Goal: Task Accomplishment & Management: Manage account settings

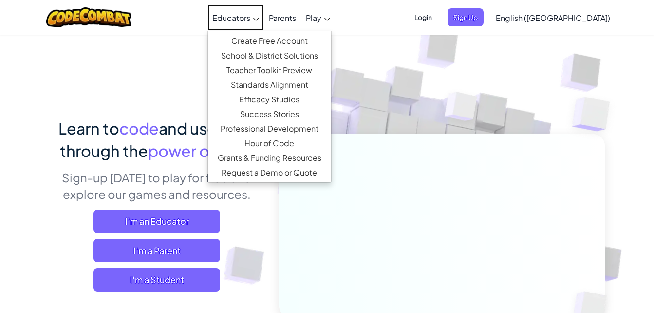
click at [250, 21] on span "Educators" at bounding box center [231, 18] width 38 height 10
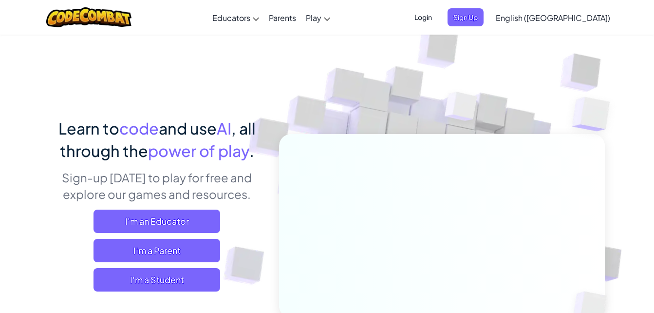
click at [438, 19] on span "Login" at bounding box center [423, 17] width 29 height 18
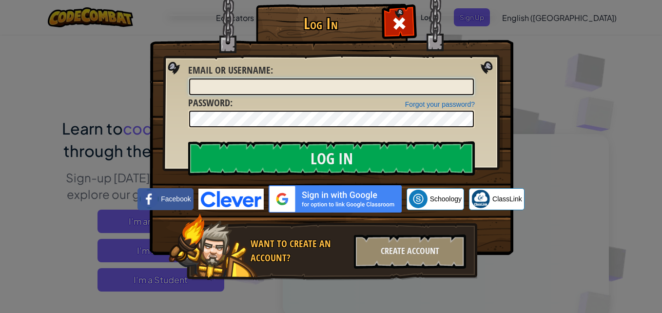
type input "Keegan76955"
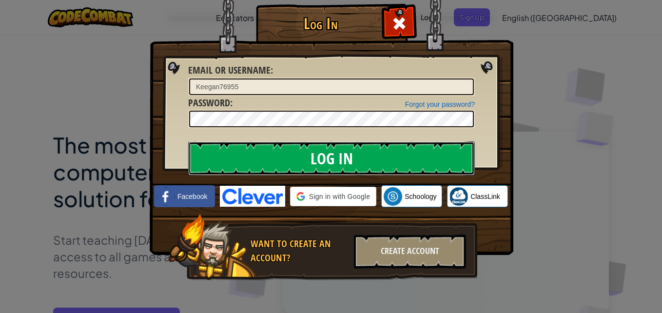
click at [365, 162] on input "Log In" at bounding box center [331, 158] width 286 height 34
